Goal: Information Seeking & Learning: Learn about a topic

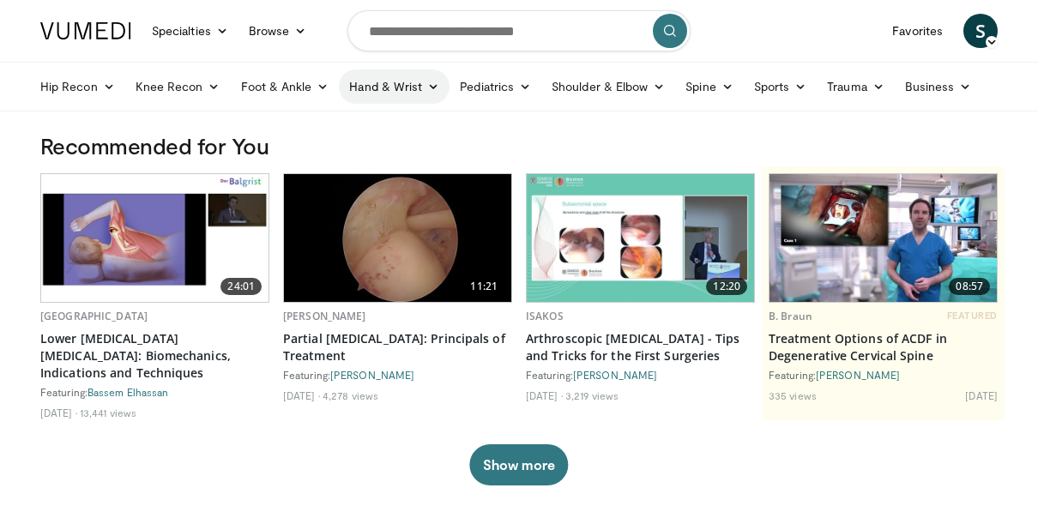
click at [401, 86] on link "Hand & Wrist" at bounding box center [394, 86] width 111 height 34
click at [378, 123] on link "Hand" at bounding box center [442, 126] width 204 height 27
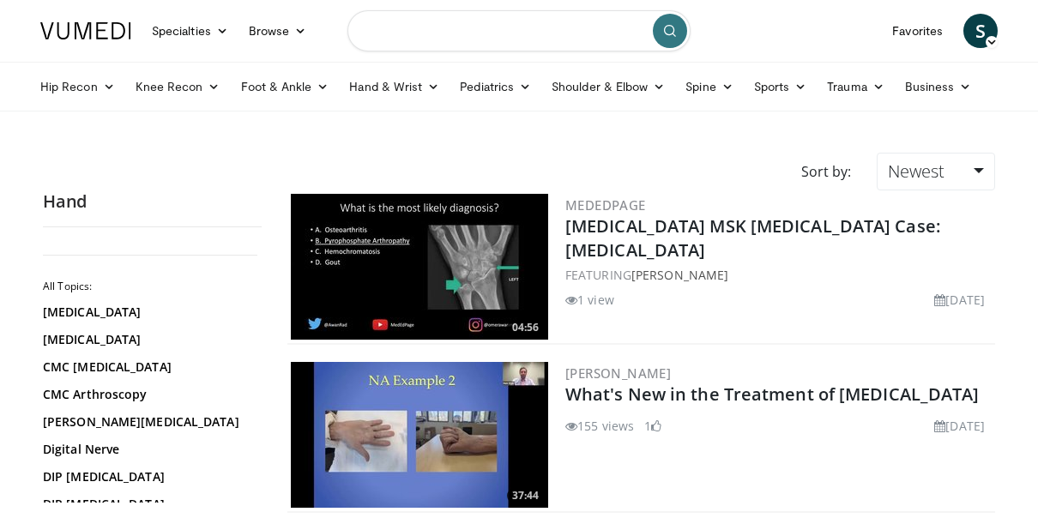
click at [443, 39] on input "Search topics, interventions" at bounding box center [518, 30] width 343 height 41
type input "*"
type input "**********"
click at [674, 34] on icon "submit" at bounding box center [670, 31] width 14 height 14
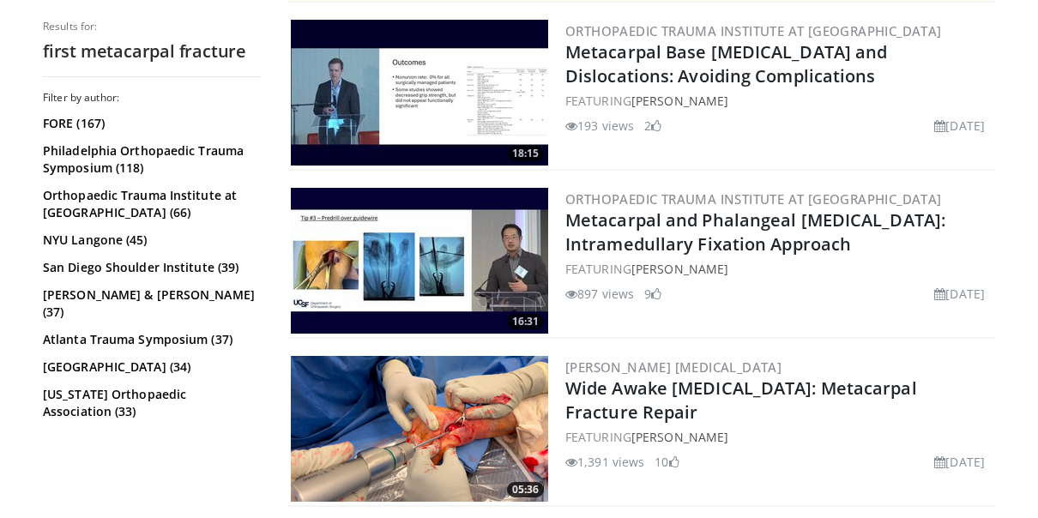
scroll to position [495, 0]
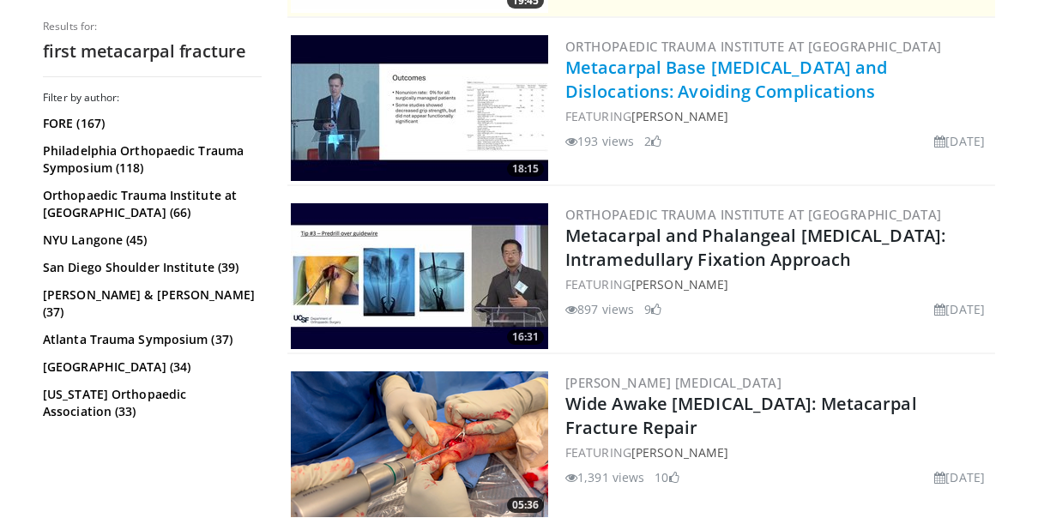
click at [651, 63] on link "Metacarpal Base [MEDICAL_DATA] and Dislocations: Avoiding Complications" at bounding box center [726, 79] width 322 height 47
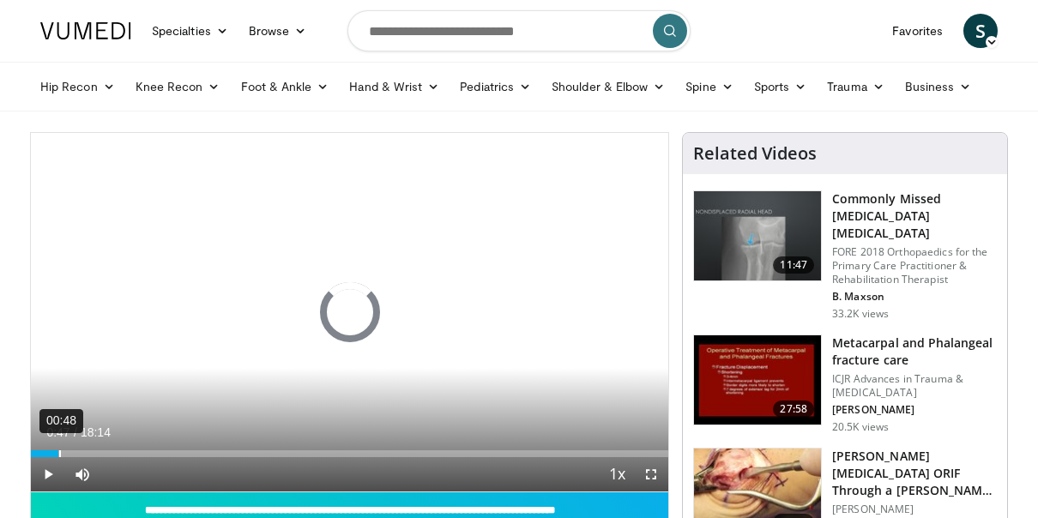
click at [57, 449] on div "Loaded : 0.00% 00:48 00:00" at bounding box center [349, 449] width 637 height 16
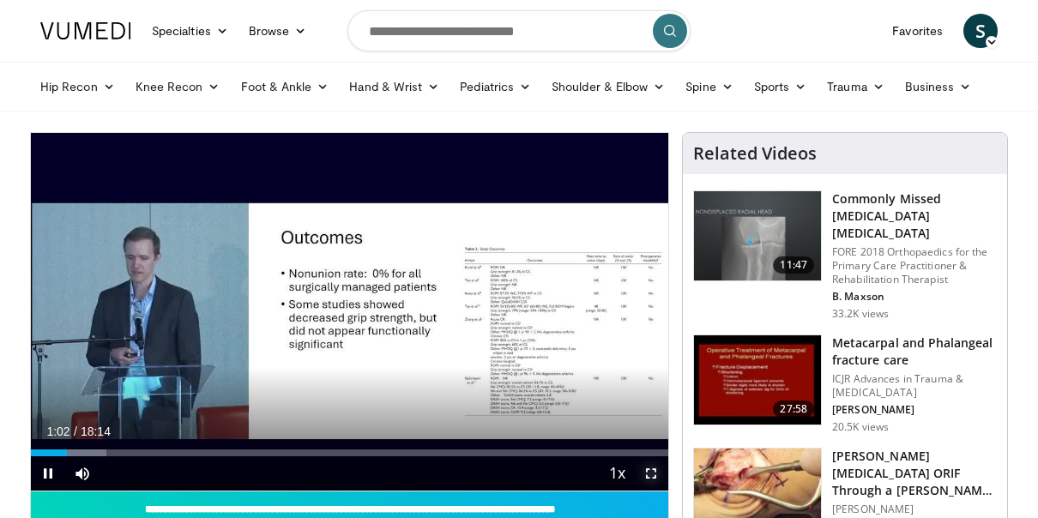
click at [647, 479] on span "Video Player" at bounding box center [651, 473] width 34 height 34
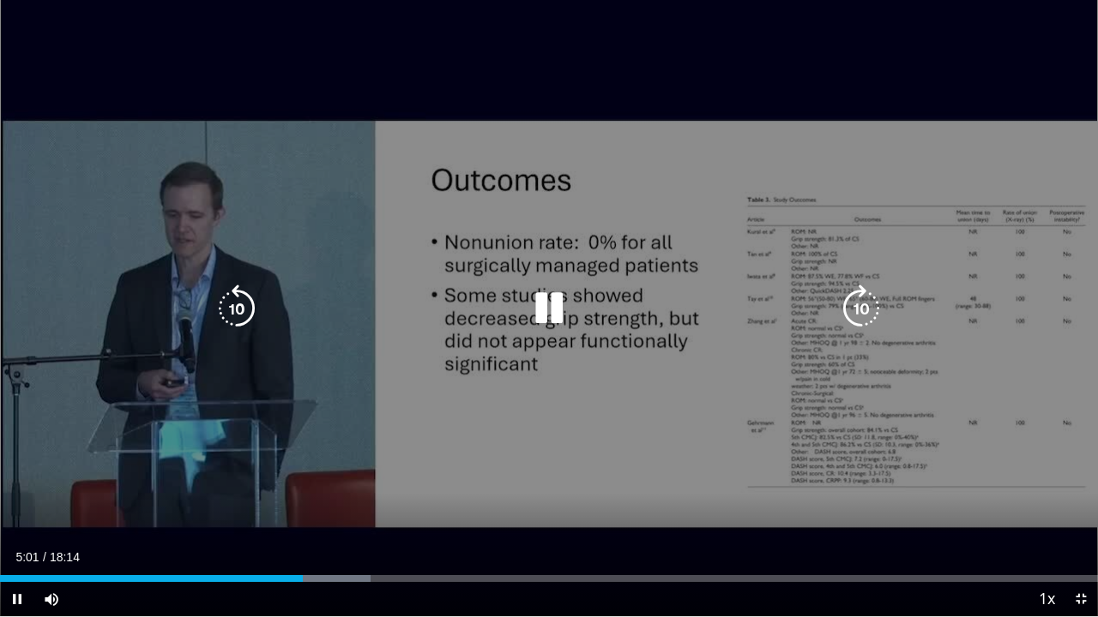
click at [654, 424] on div "10 seconds Tap to unmute" at bounding box center [549, 308] width 1098 height 617
